Goal: Find specific page/section: Find specific page/section

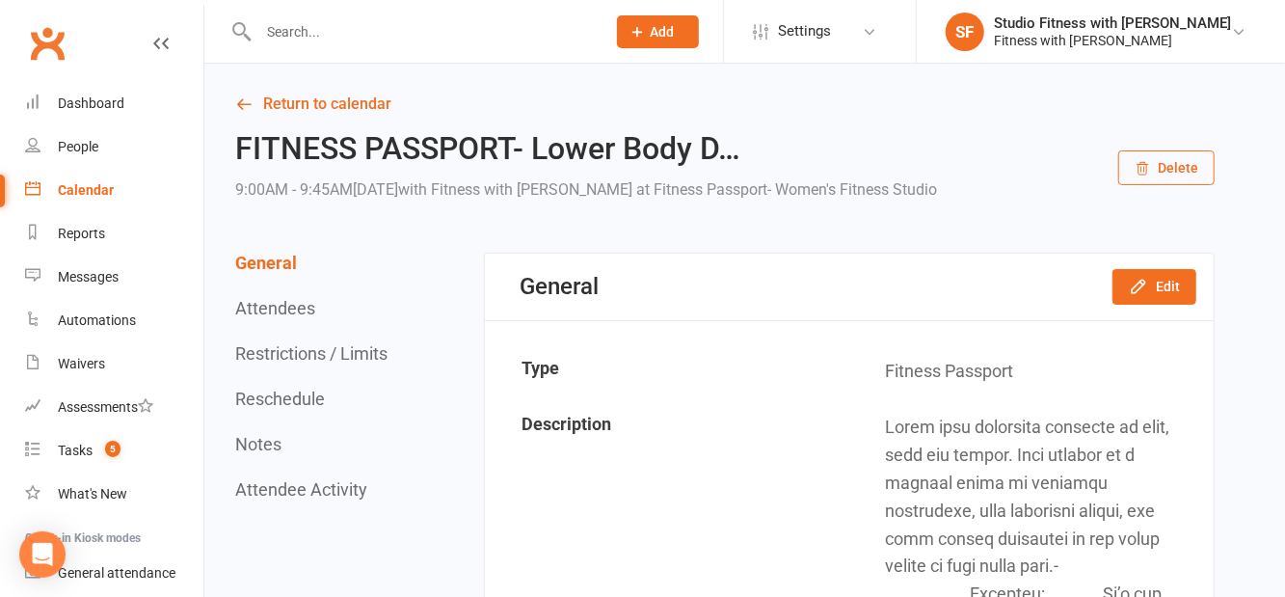
click at [363, 44] on input "text" at bounding box center [421, 31] width 339 height 27
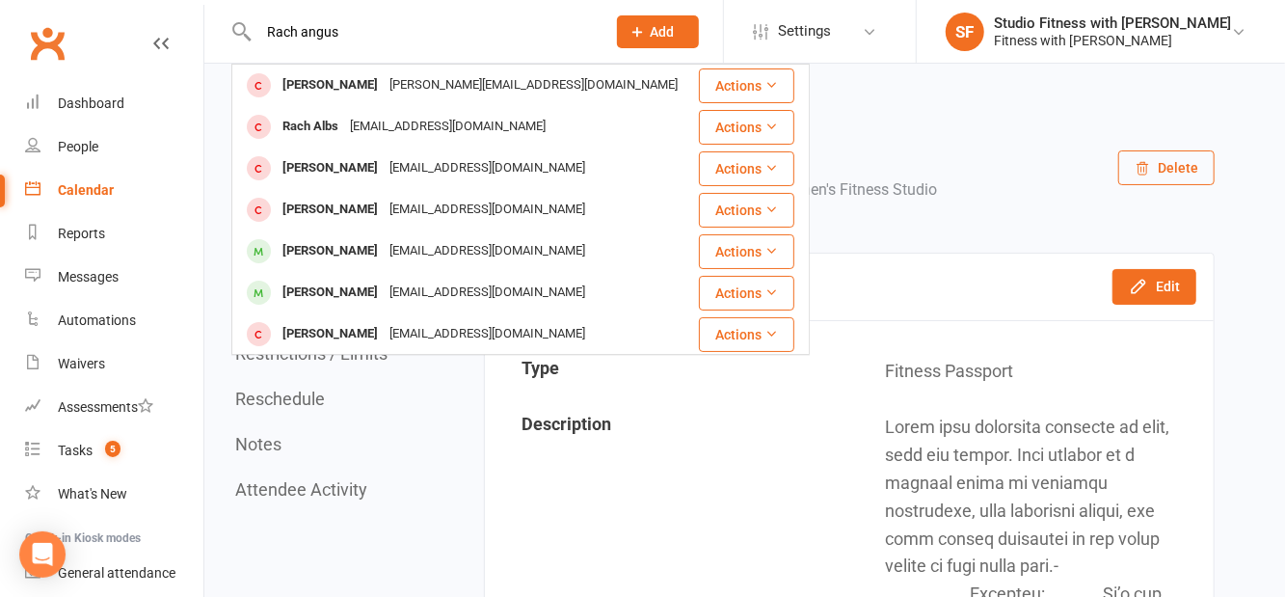
type input "Rach angus"
click at [558, 81] on div "[PERSON_NAME] [PERSON_NAME][EMAIL_ADDRESS][DOMAIN_NAME]" at bounding box center [465, 86] width 464 height 40
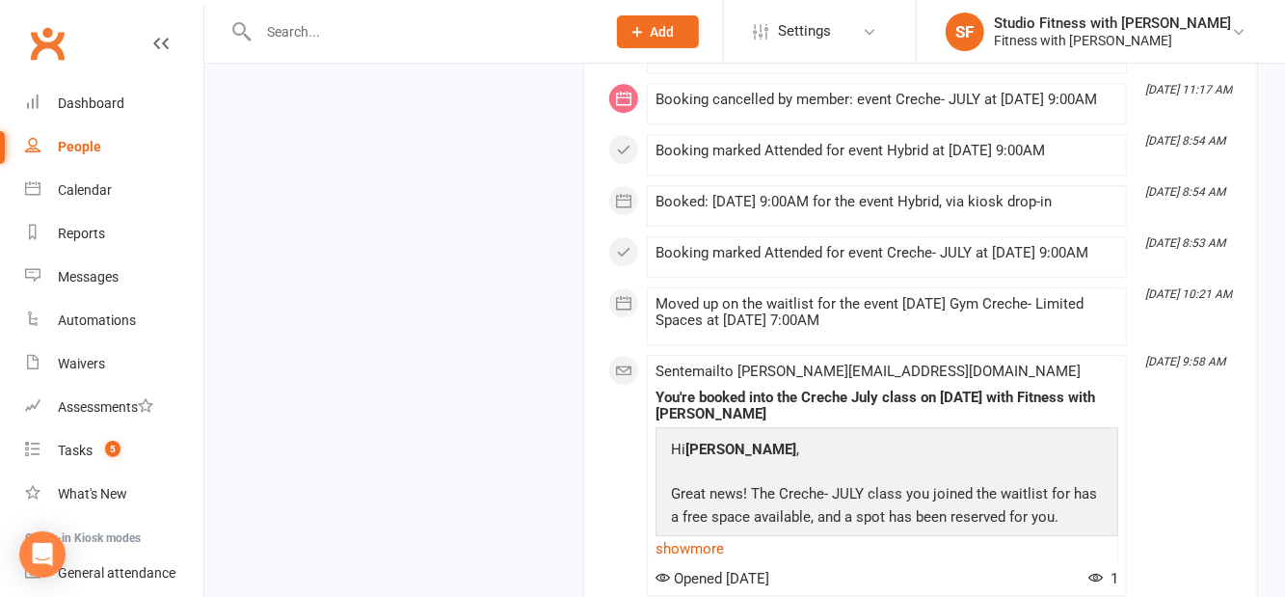
scroll to position [2815, 0]
click at [104, 116] on link "Dashboard" at bounding box center [114, 103] width 178 height 43
